Goal: Information Seeking & Learning: Learn about a topic

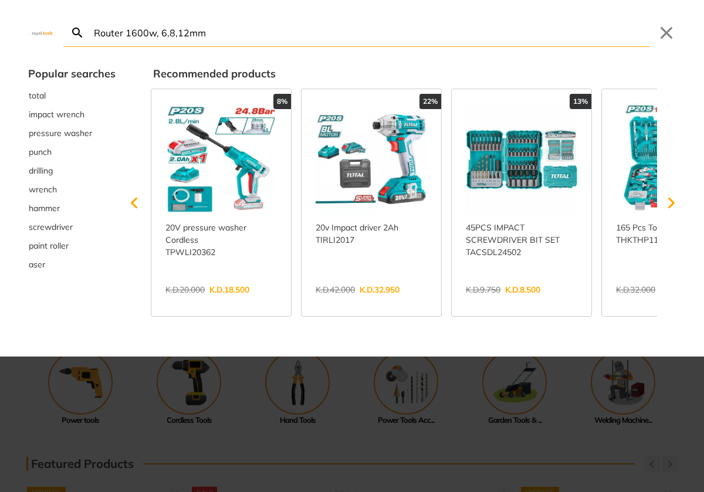
type input "Router 1600w, 6,8,12mm"
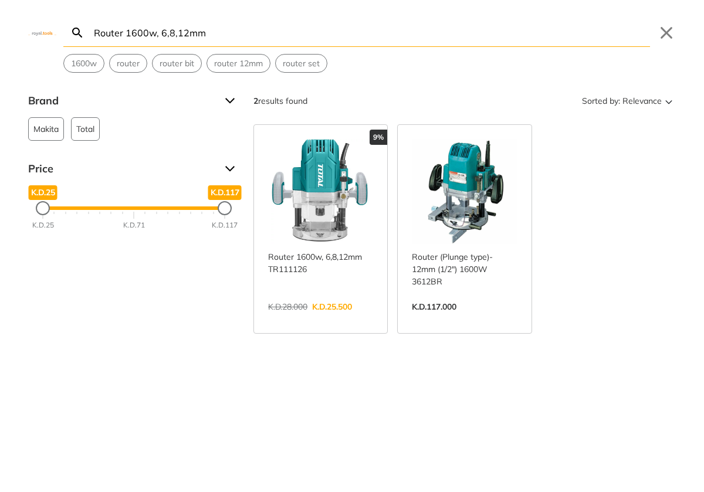
click at [235, 38] on input "Router 1600w, 6,8,12mm" at bounding box center [371, 33] width 559 height 28
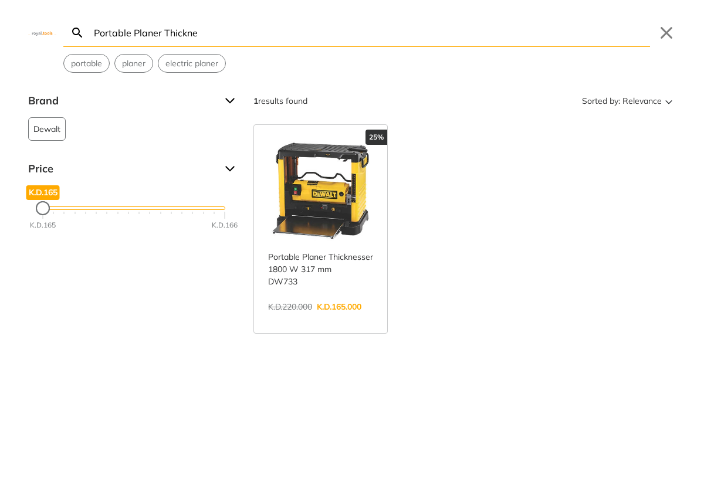
type input "Portable Planer Thickne"
click at [303, 319] on link "View more →" at bounding box center [320, 319] width 105 height 0
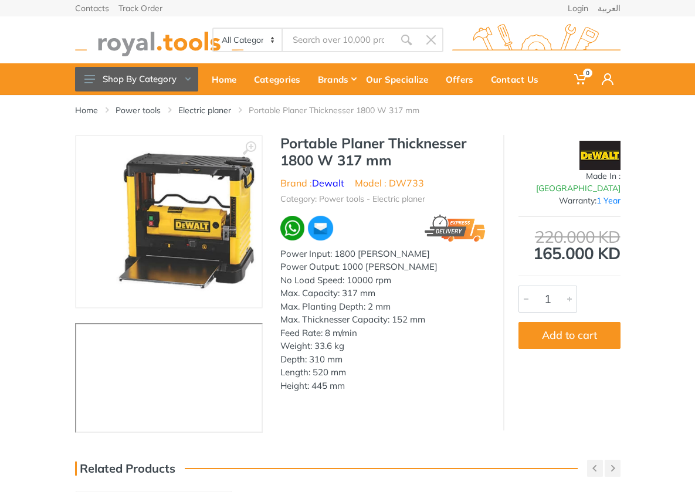
click at [281, 147] on h1 "Portable Planer Thicknesser 1800 W 317 mm" at bounding box center [383, 152] width 205 height 34
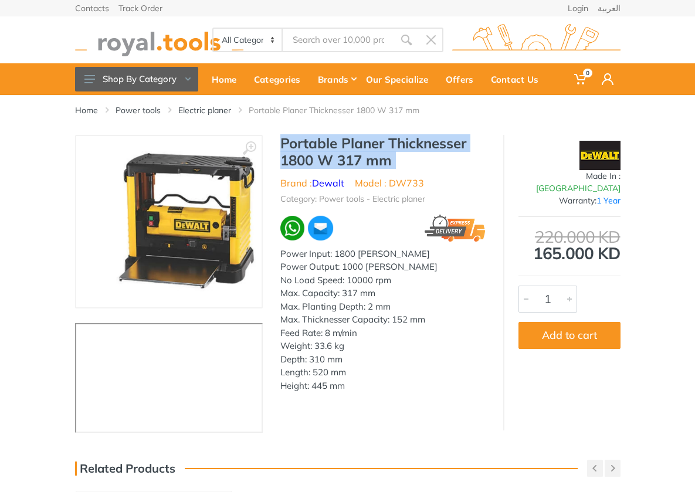
drag, startPoint x: 274, startPoint y: 147, endPoint x: 333, endPoint y: 158, distance: 60.2
click at [333, 158] on h1 "Portable Planer Thicknesser 1800 W 317 mm" at bounding box center [383, 152] width 205 height 34
copy div "Portable Planer Thicknesser 1800 W 317 mm"
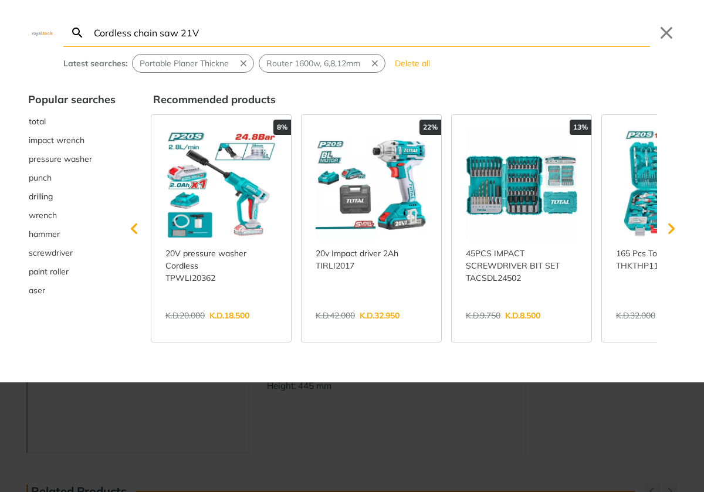
type input "Cordless chain saw 21V"
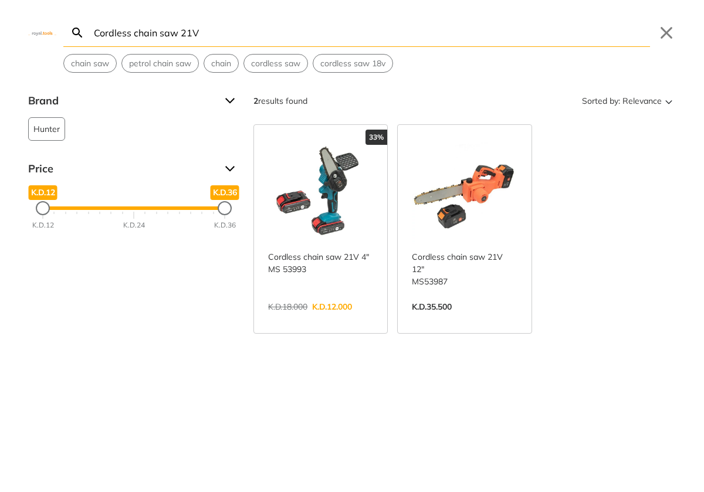
click at [286, 319] on link "View more →" at bounding box center [320, 319] width 105 height 0
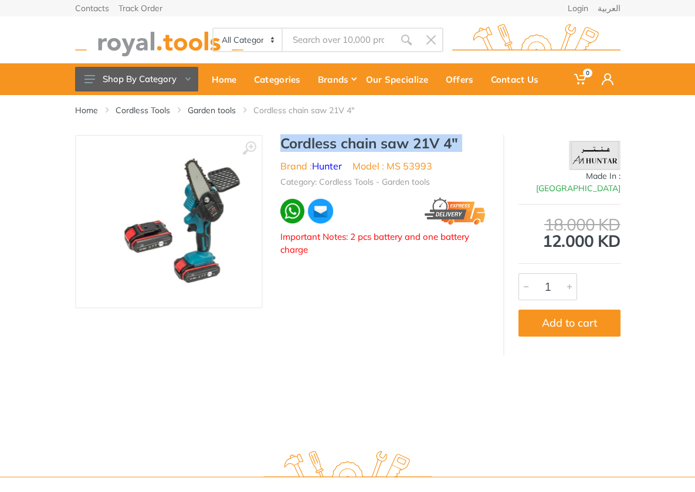
drag, startPoint x: 0, startPoint y: 0, endPoint x: 440, endPoint y: 144, distance: 462.5
click at [440, 144] on h1 "Cordless chain saw 21V 4"" at bounding box center [383, 143] width 205 height 17
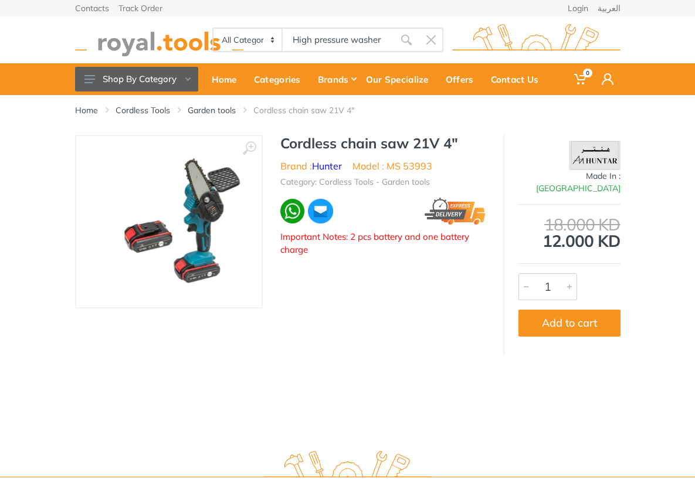
type input "High pressure washer 10"
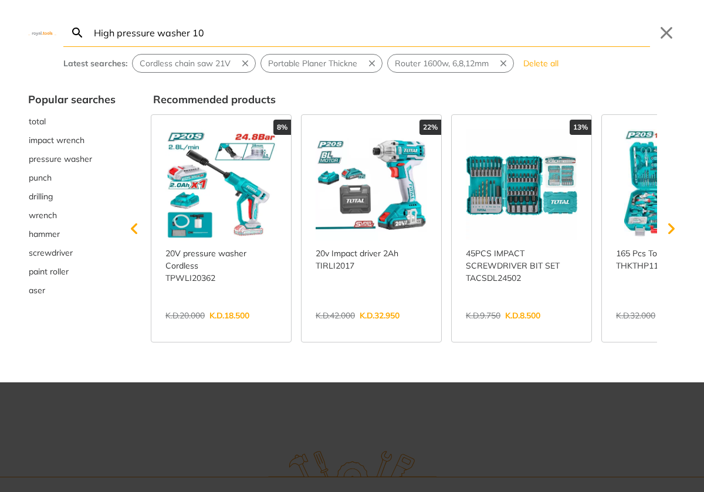
type input "High pressure washer 10"
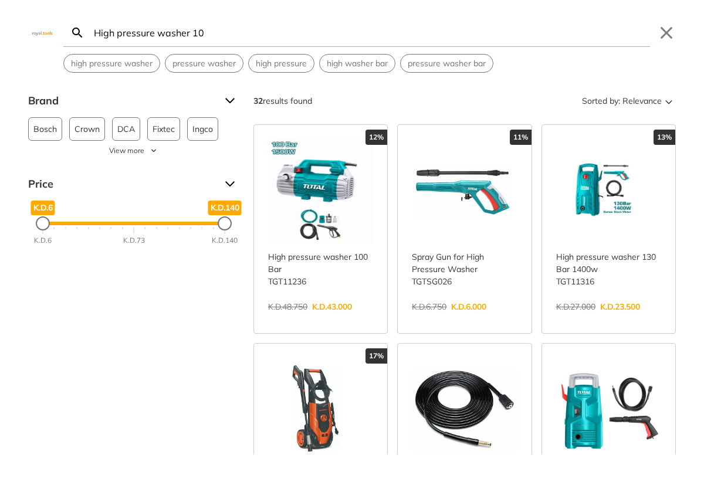
click at [236, 29] on input "High pressure washer 10" at bounding box center [371, 33] width 559 height 28
paste input "168 Pcs handtools set"
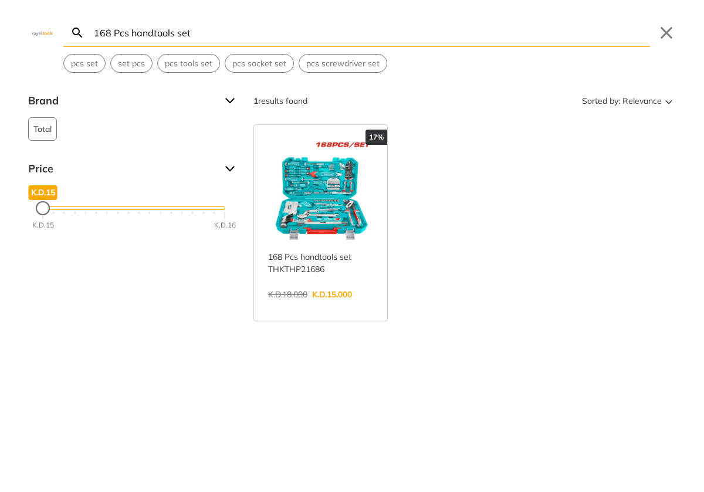
type input "168 Pcs handtools set"
click at [327, 307] on link "View more →" at bounding box center [320, 307] width 105 height 0
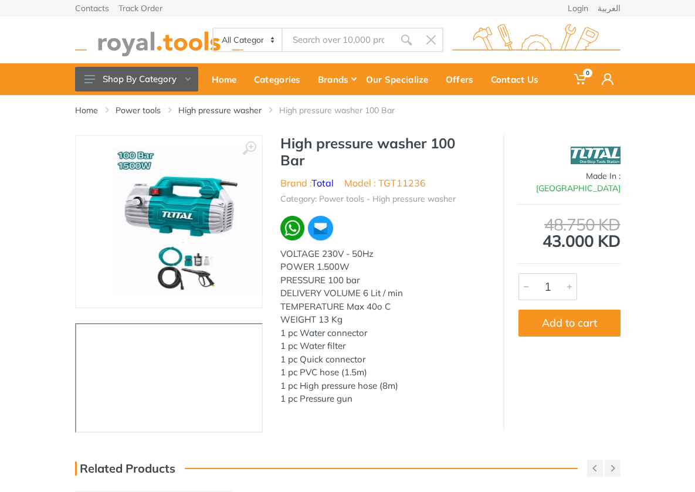
click at [281, 150] on h1 "High pressure washer 100 Bar" at bounding box center [383, 152] width 205 height 34
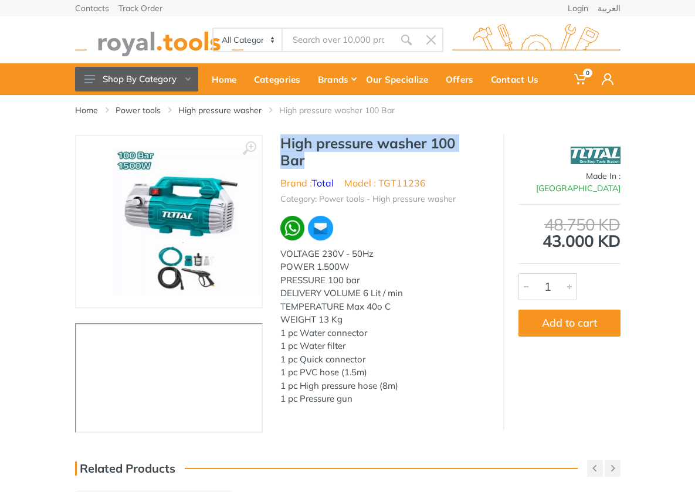
drag, startPoint x: 275, startPoint y: 150, endPoint x: 451, endPoint y: 148, distance: 175.5
click at [451, 148] on h1 "High pressure washer 100 Bar" at bounding box center [383, 152] width 205 height 34
copy h1 "High pressure washer 100 Bar"
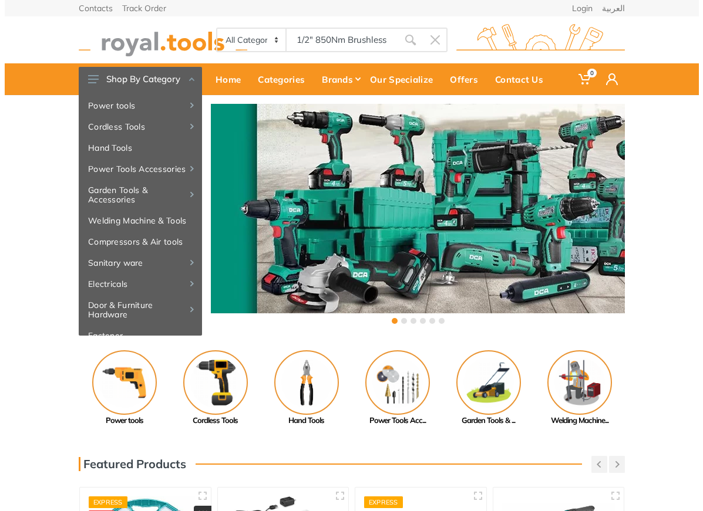
scroll to position [0, 12]
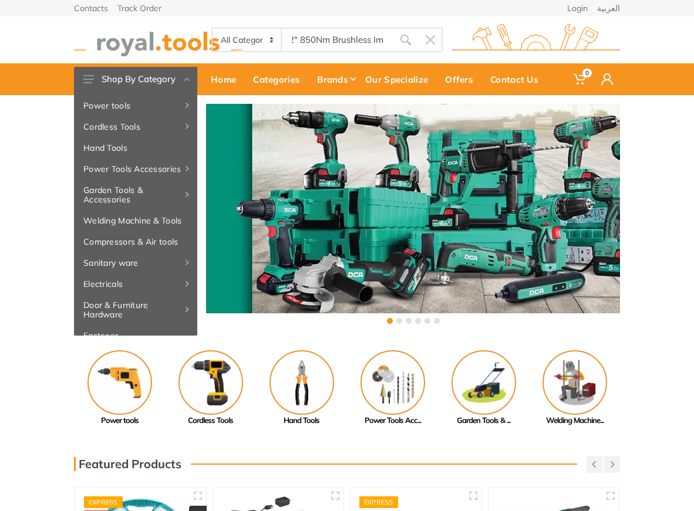
type input "1/2" 850Nm Brushless Im"
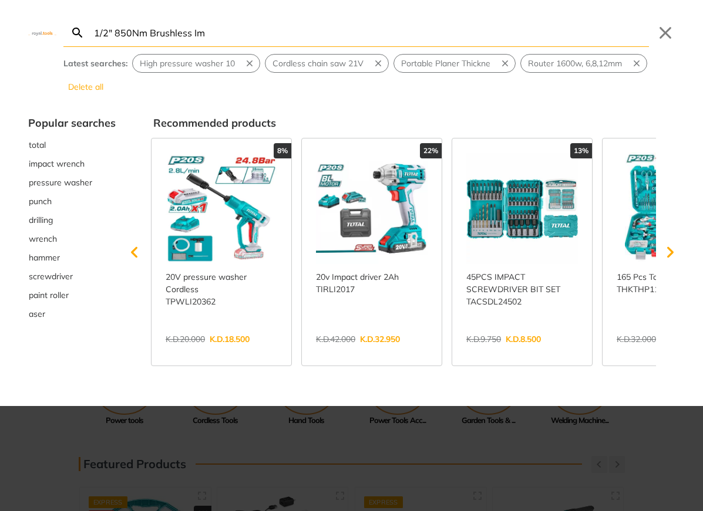
type input "1/2" 850Nm Brushless Im"
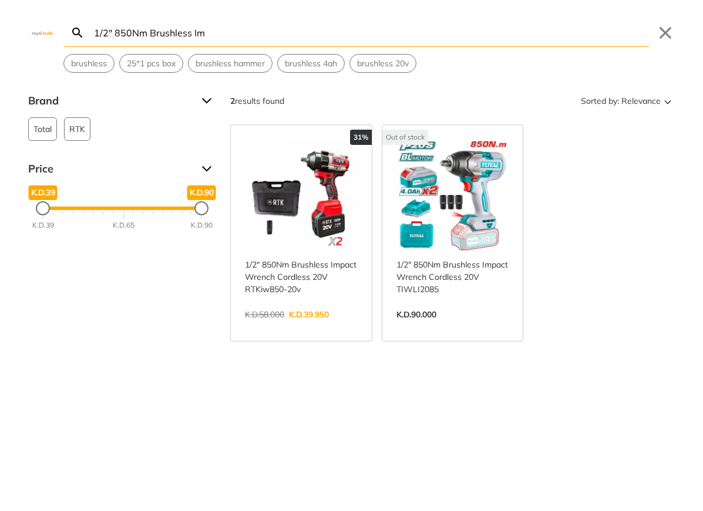
paste input "Portable Planer Thickne"
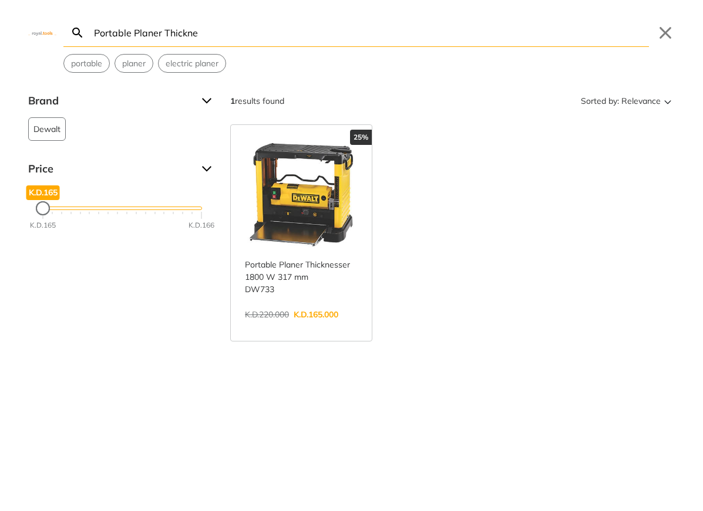
type input "Portable Planer Thickne"
click at [174, 32] on input "Portable Planer Thickne" at bounding box center [370, 33] width 557 height 28
paste input "search"
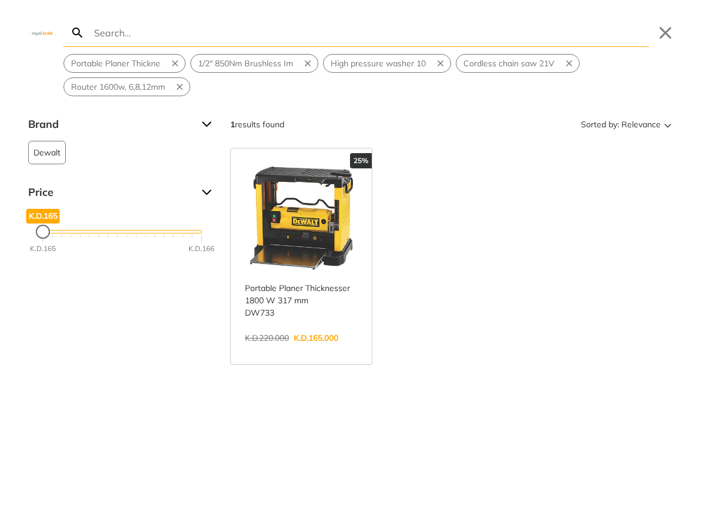
paste input "search"
paste input "Random Orbital Sander 1"
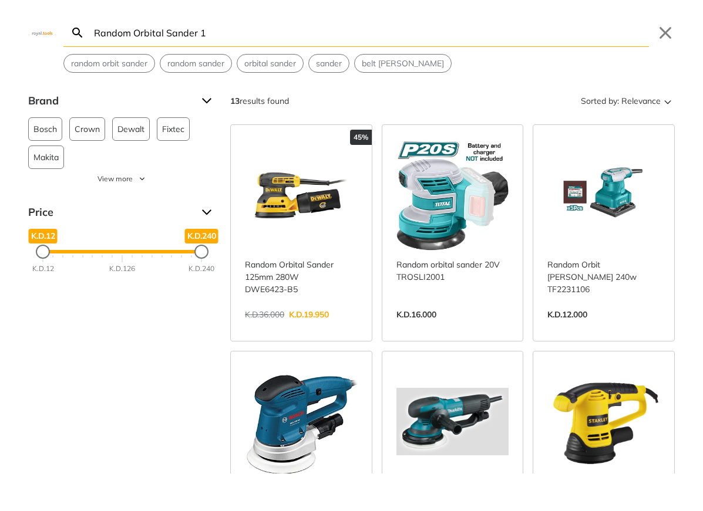
type input "Random Orbital Sander 1"
click at [221, 29] on input "Random Orbital Sander 1" at bounding box center [370, 33] width 557 height 28
paste input "Petrol Chain Saw 20" 2"
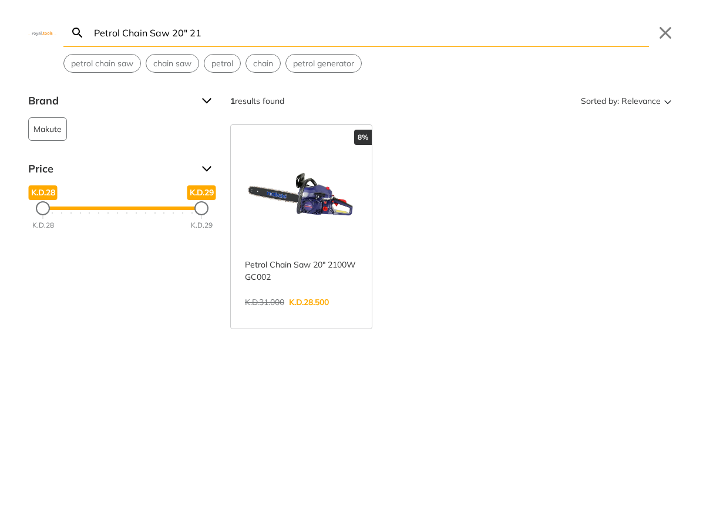
type input "Petrol Chain Saw 20" 21"
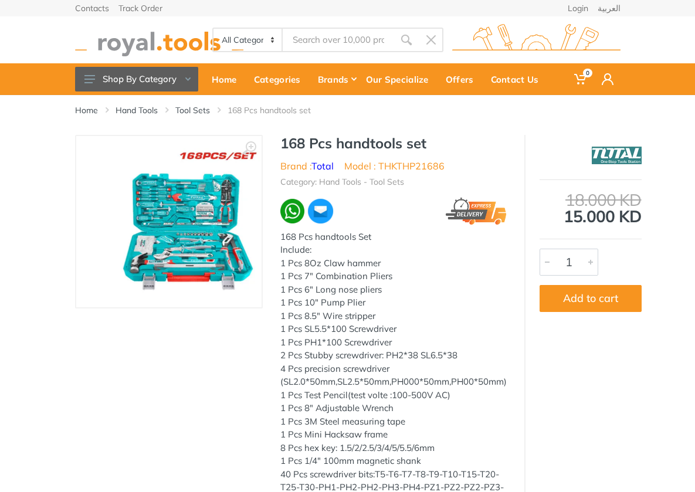
click at [282, 139] on h1 "168 Pcs handtools set" at bounding box center [394, 143] width 227 height 17
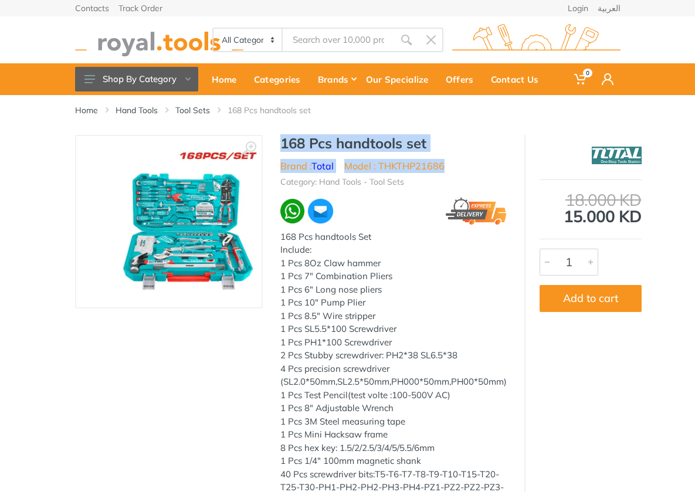
drag, startPoint x: 282, startPoint y: 139, endPoint x: 418, endPoint y: 164, distance: 139.1
click at [418, 164] on div "168 Pcs handtools set Brand : Total Model : THKTHP21686 Category: Hand Tools - …" at bounding box center [394, 397] width 262 height 525
copy div "168 Pcs handtools set Brand : Total Model : THKTHP21686"
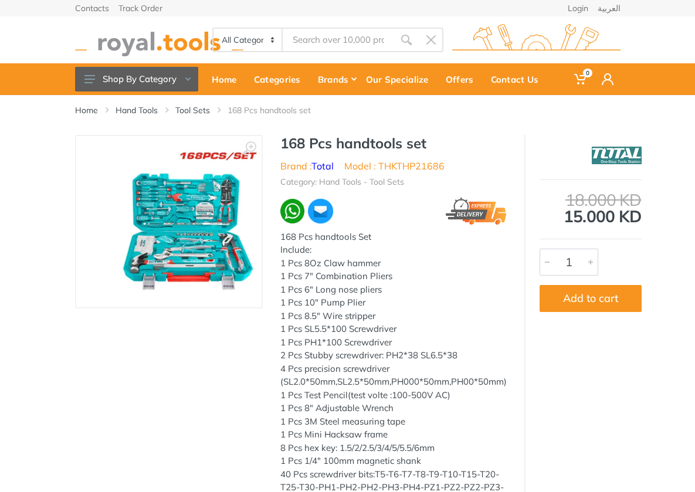
click at [347, 43] on input "Site search" at bounding box center [339, 40] width 112 height 25
paste input "mini cut-off tool 20V 3"
type input "mini cut-off tool 20V 3"
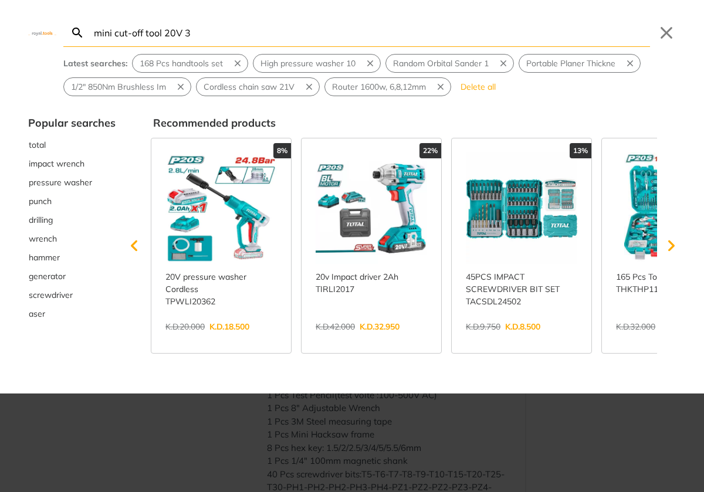
type input "mini cut-off tool 20V 3"
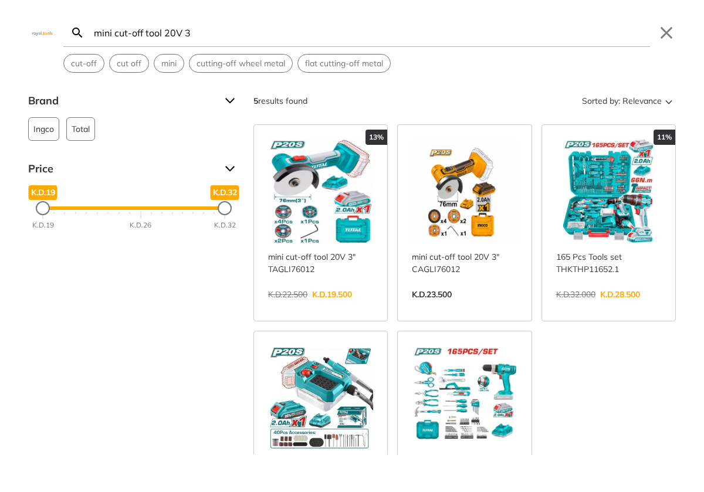
click at [334, 307] on link "View more →" at bounding box center [320, 307] width 105 height 0
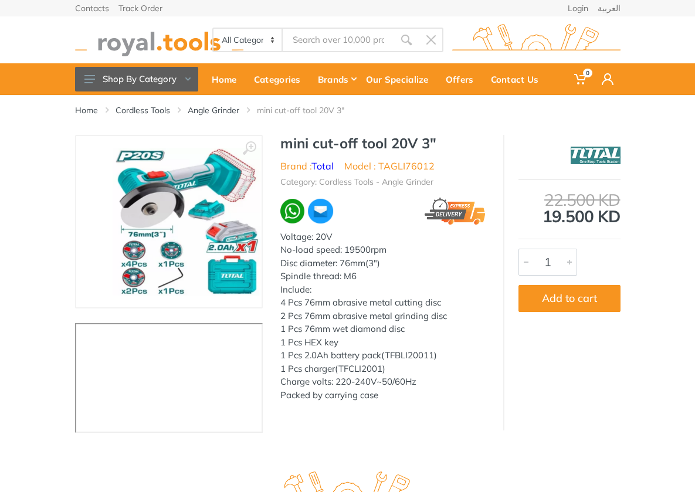
click at [283, 143] on h1 "mini cut-off tool 20V 3"" at bounding box center [383, 143] width 205 height 17
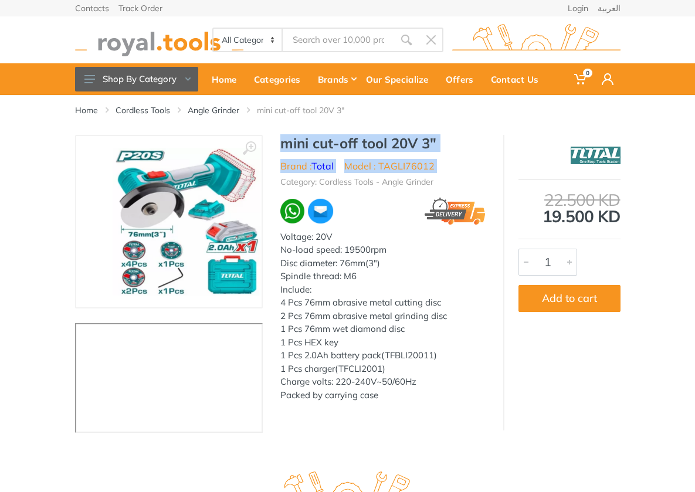
drag, startPoint x: 283, startPoint y: 143, endPoint x: 402, endPoint y: 170, distance: 121.5
click at [402, 170] on div "mini cut-off tool 20V 3" Brand : Total Model : TAGLI76012 Category: Cordless To…" at bounding box center [383, 272] width 241 height 274
copy div "mini cut-off tool 20V 3" Brand : Total Model : TAGLI76012"
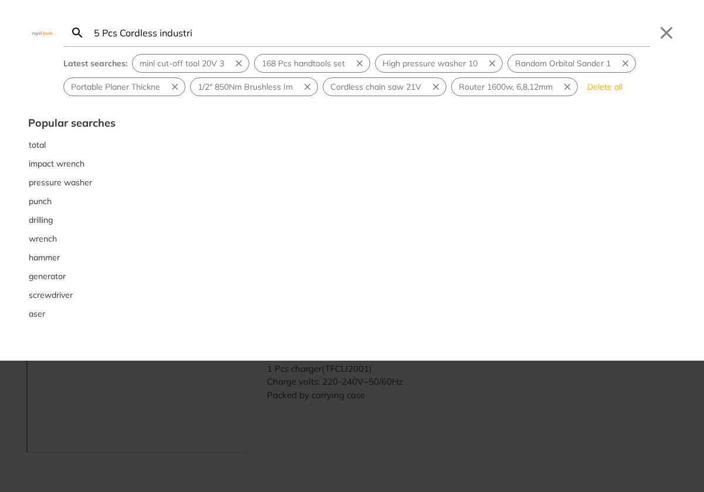
type input "5 Pcs Cordless industri"
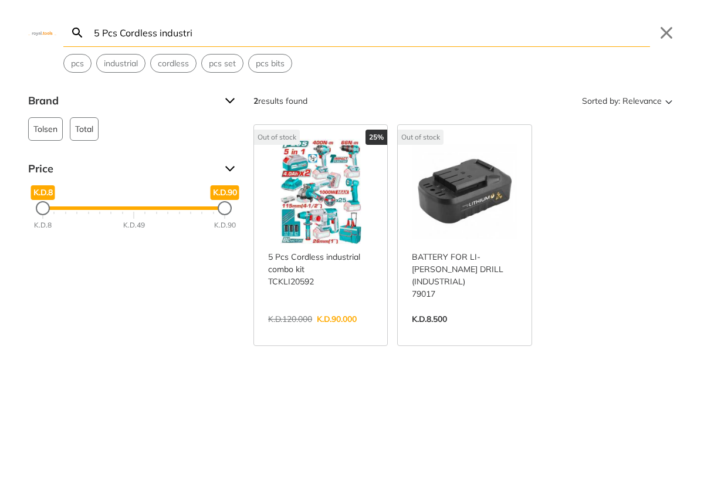
click at [414, 48] on div "5 Pcs Cordless industri Search Submit Close pcs industrial cordless pcs set pcs…" at bounding box center [352, 36] width 704 height 73
click at [340, 44] on input "5 Pcs Cordless industri" at bounding box center [371, 33] width 559 height 28
paste input "165 Pcs Tools set"
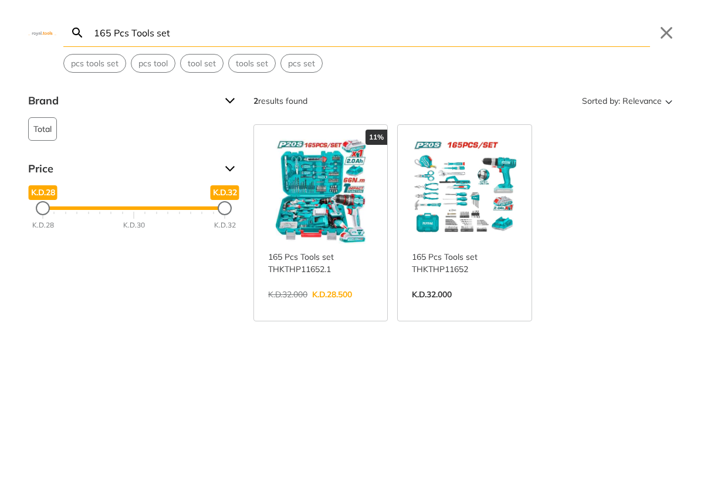
type input "165 Pcs Tools set"
click at [322, 307] on link "View more →" at bounding box center [320, 307] width 105 height 0
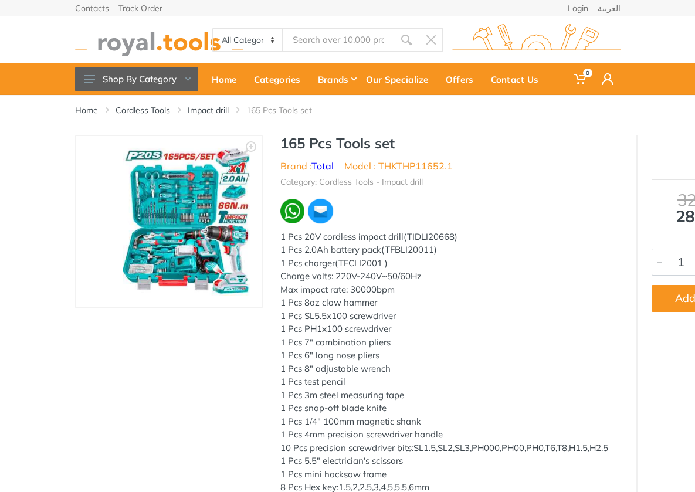
click at [281, 145] on h1 "165 Pcs Tools set" at bounding box center [450, 143] width 339 height 17
drag, startPoint x: 279, startPoint y: 145, endPoint x: 366, endPoint y: 146, distance: 86.9
click at [366, 146] on h1 "165 Pcs Tools set" at bounding box center [450, 143] width 339 height 17
copy h1 "165 Pcs Tools set"
click at [389, 166] on li "Model : THKTHP11652.1" at bounding box center [399, 166] width 109 height 14
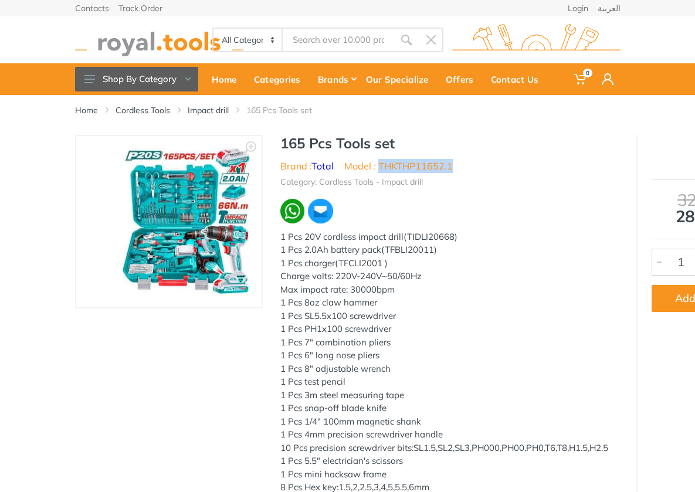
click at [389, 166] on li "Model : THKTHP11652.1" at bounding box center [399, 166] width 109 height 14
copy li "THKTHP11652.1"
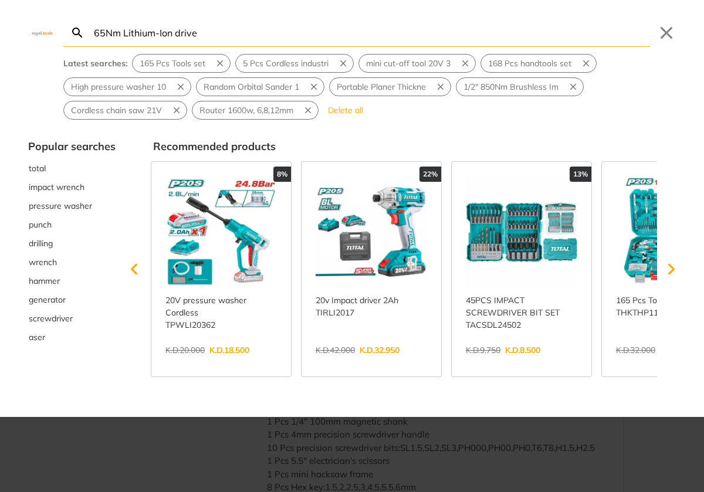
type input "65Nm Lithium-Ion drive"
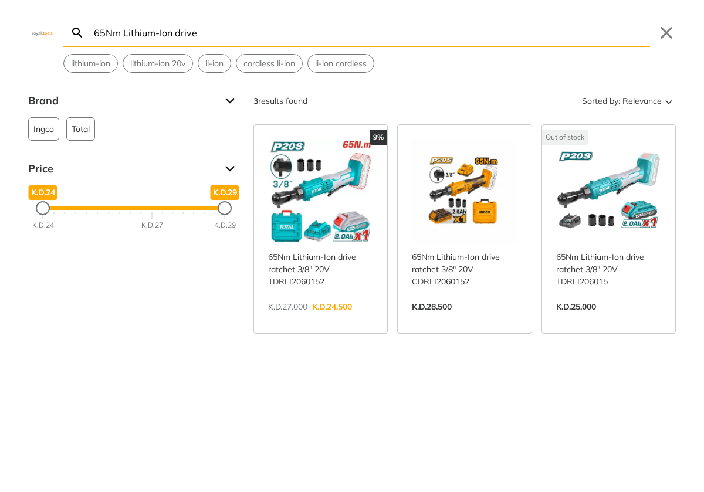
click at [320, 319] on link "View more →" at bounding box center [320, 319] width 105 height 0
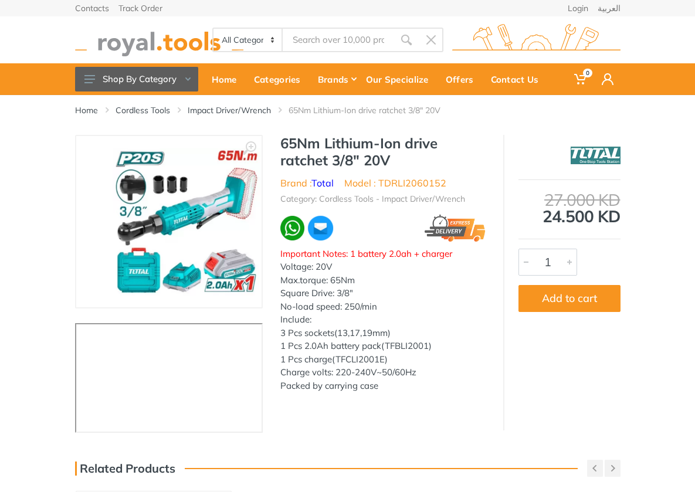
click at [281, 148] on h1 "65Nm Lithium-Ion drive ratchet 3/8" 20V" at bounding box center [383, 152] width 205 height 34
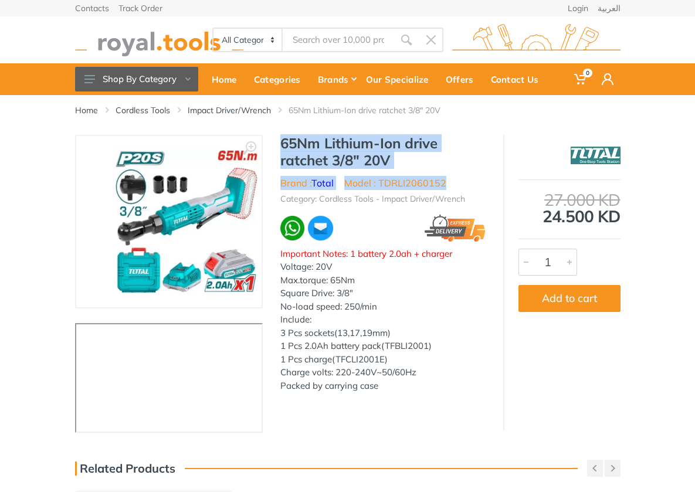
drag, startPoint x: 280, startPoint y: 148, endPoint x: 370, endPoint y: 178, distance: 94.5
click at [370, 178] on div "65Nm Lithium-Ion drive ratchet 3/8" 20V Brand : Total Model : TDRLI2060152 Cate…" at bounding box center [383, 267] width 241 height 265
copy div "65Nm Lithium-Ion drive ratchet 3/8" 20V Brand : Total Model : TDRLI2060152"
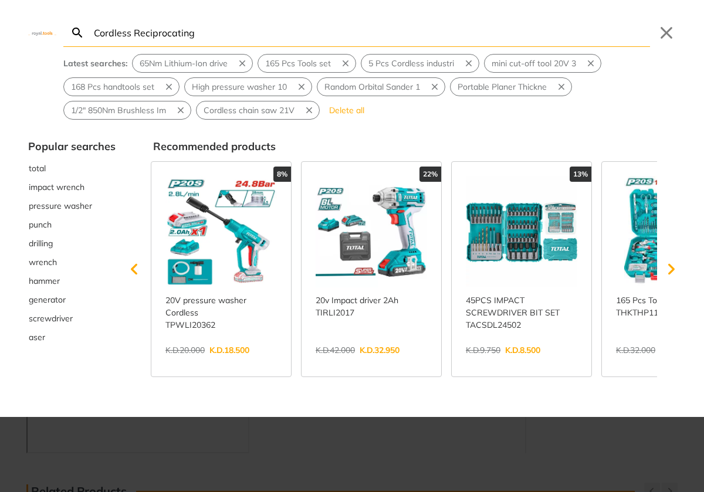
type input "Cordless Reciprocating"
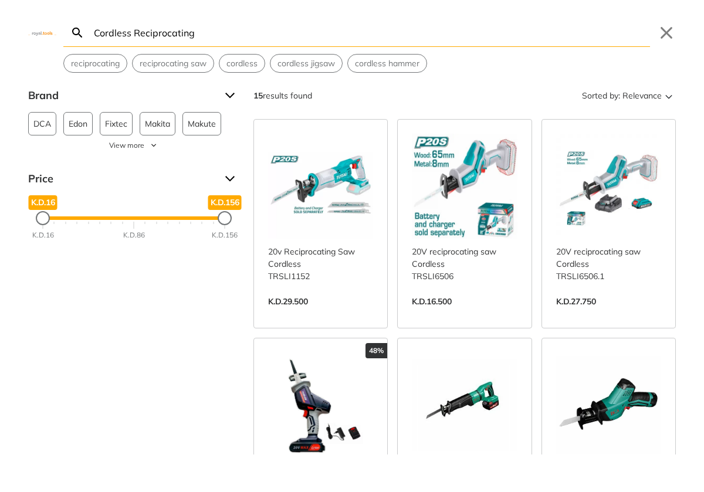
scroll to position [13, 0]
